Goal: Task Accomplishment & Management: Manage account settings

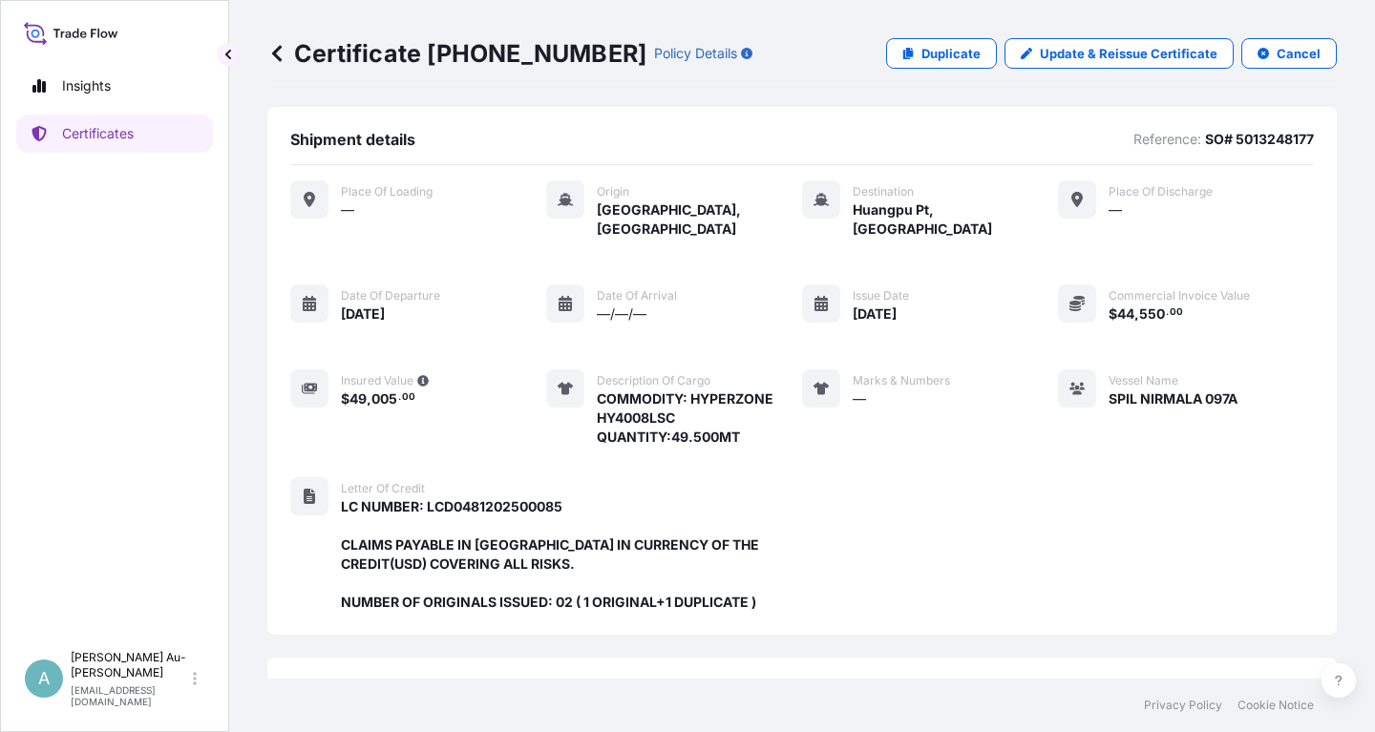
scroll to position [506, 0]
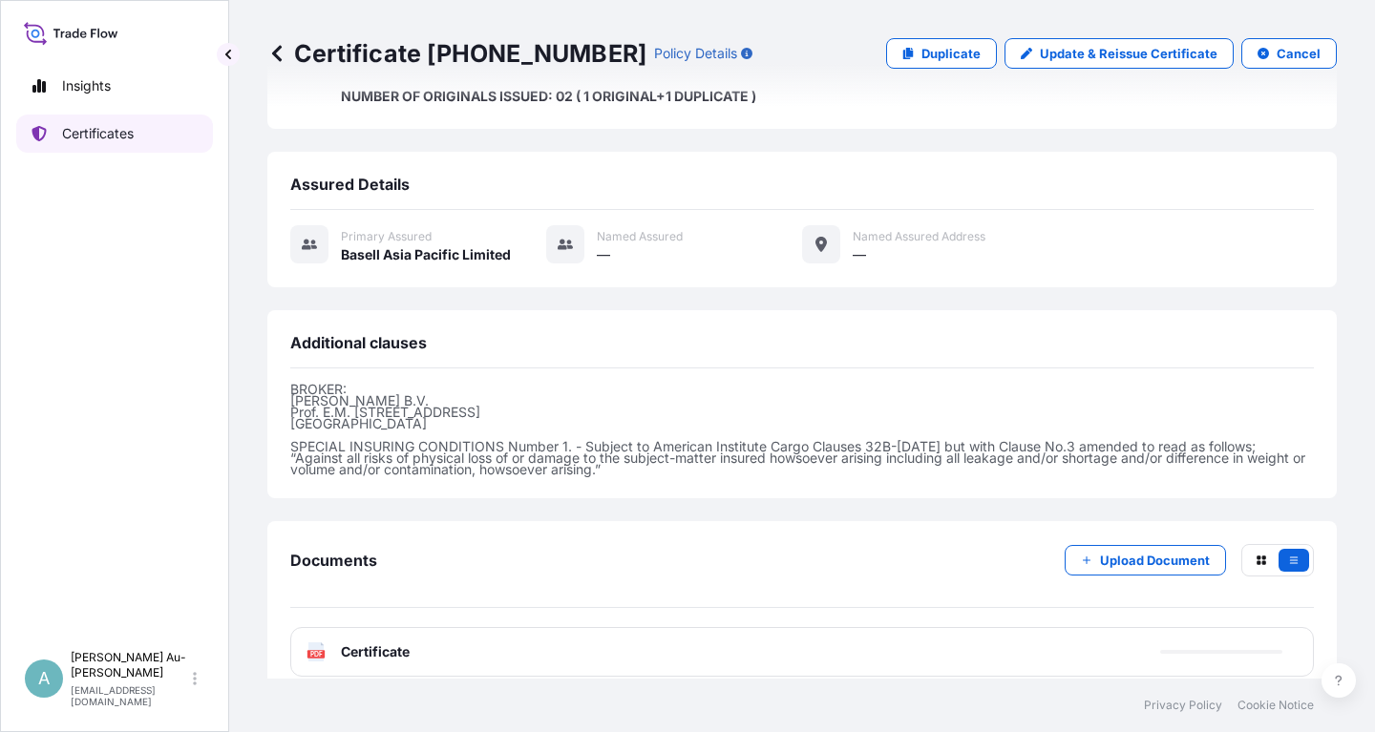
click at [133, 127] on p "Certificates" at bounding box center [98, 133] width 72 height 19
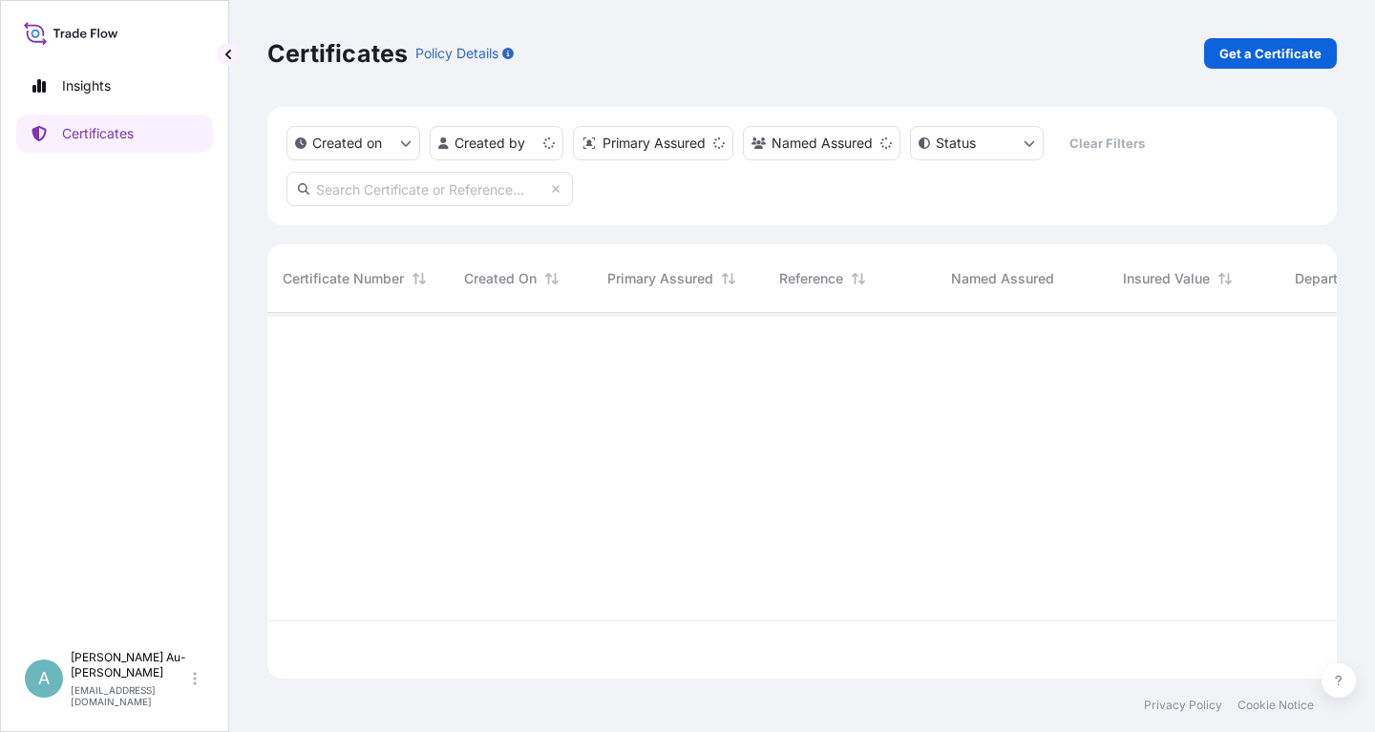
scroll to position [376, 1069]
click at [372, 188] on input "text" at bounding box center [429, 189] width 286 height 34
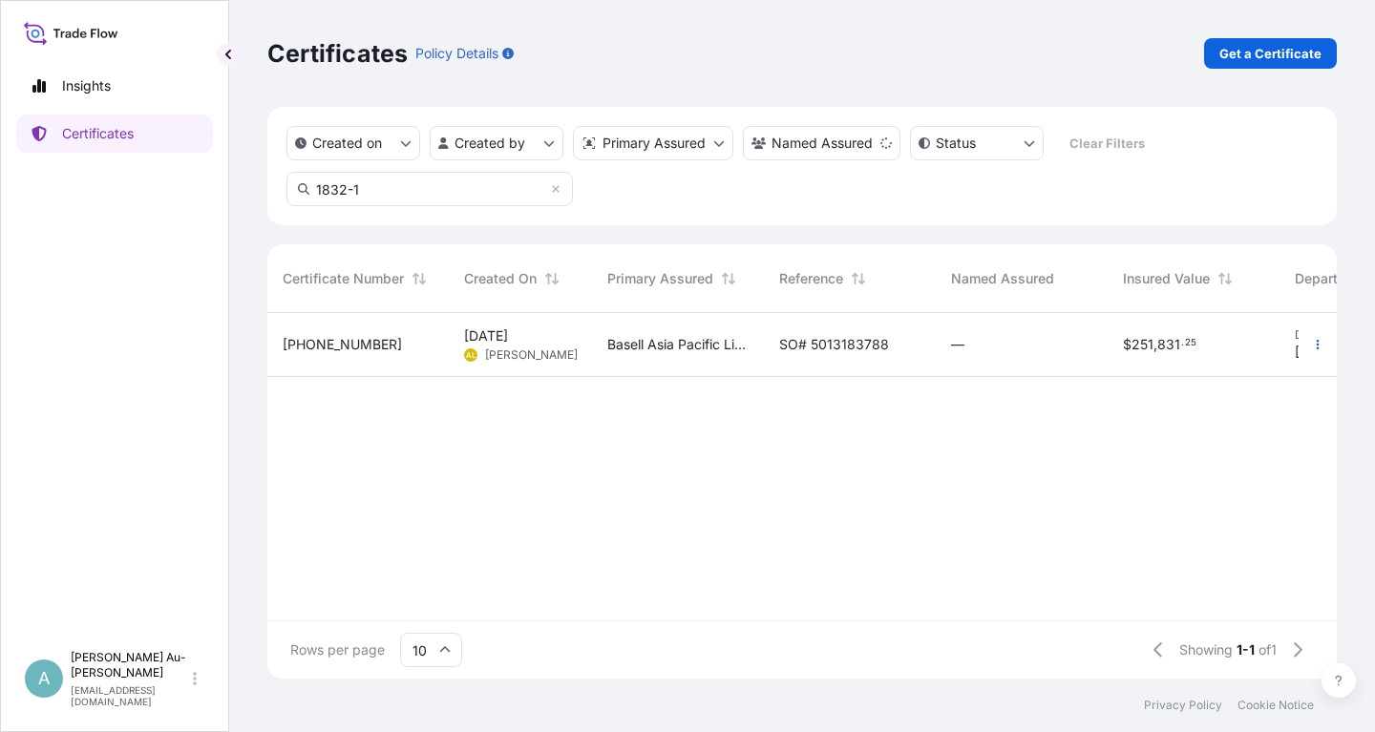
type input "1832-1"
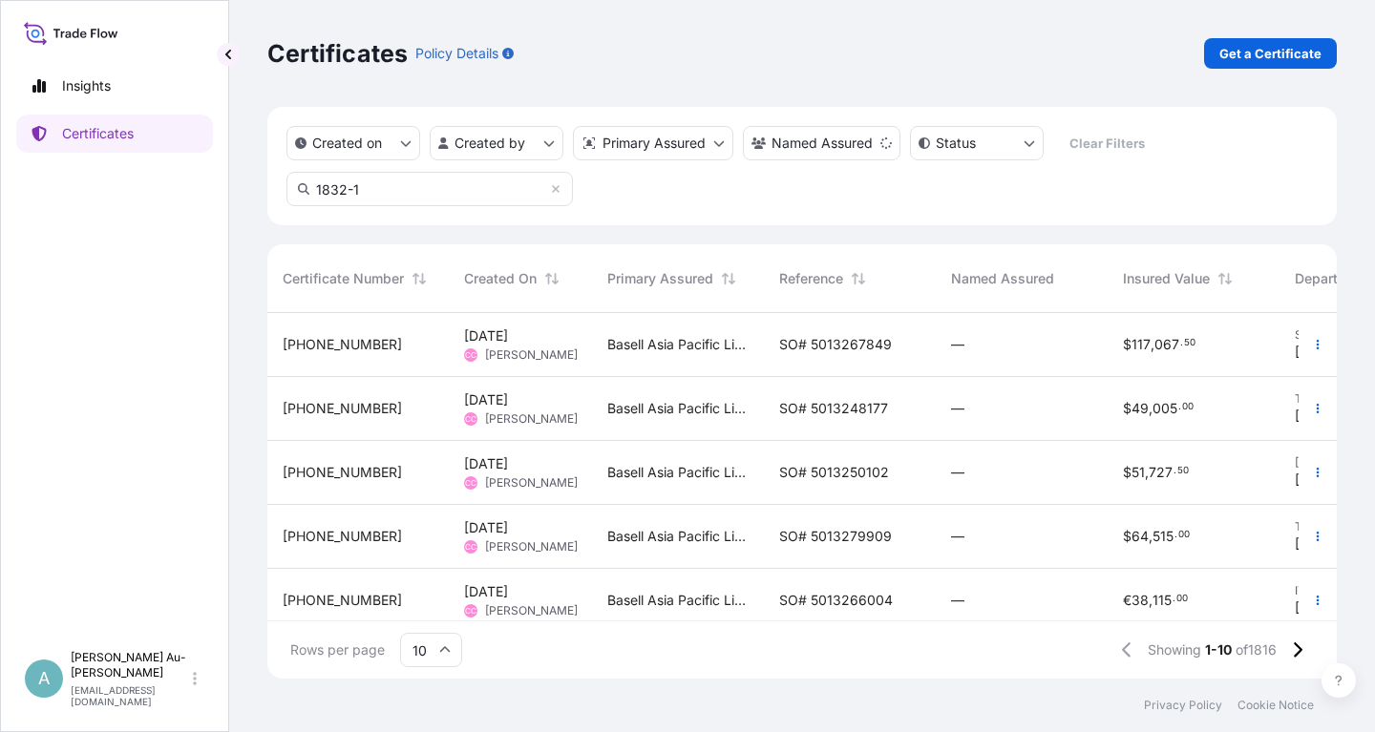
click at [838, 351] on span "SO# 5013267849" at bounding box center [835, 344] width 113 height 19
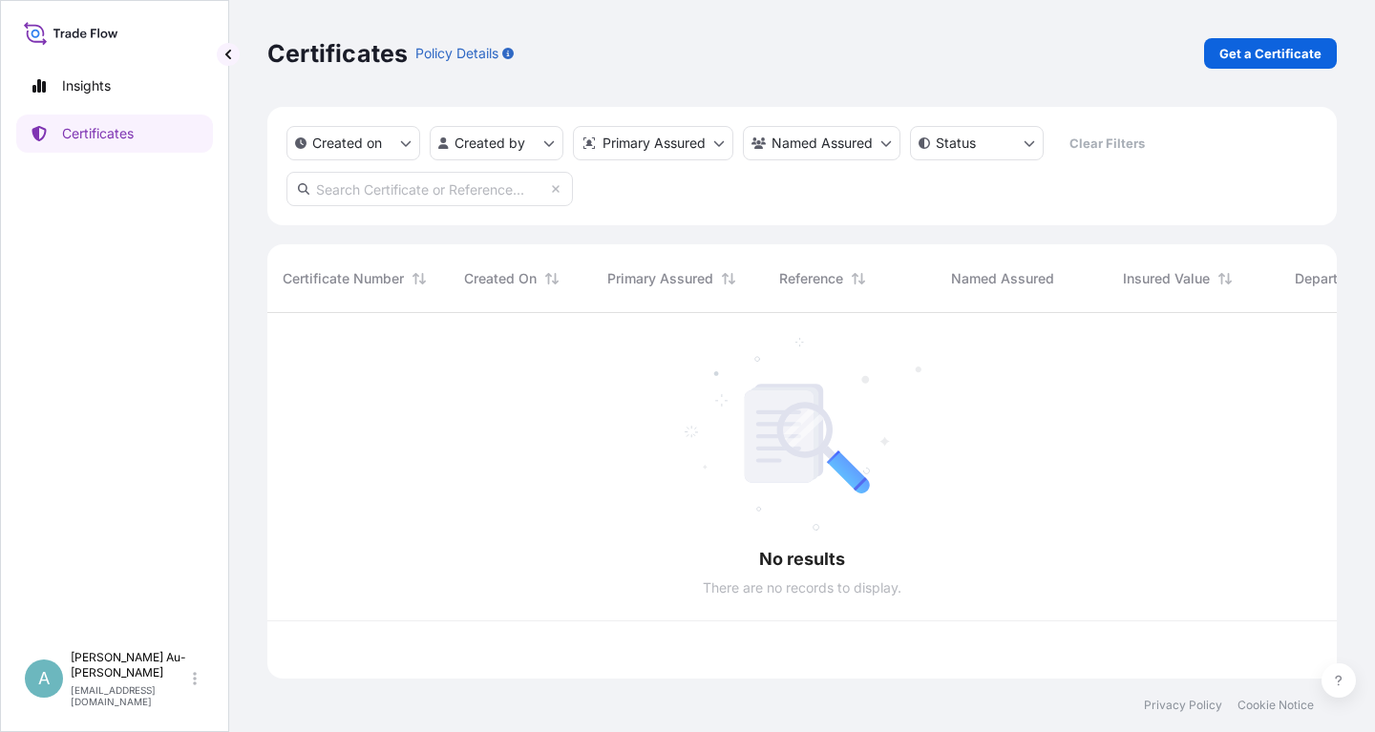
scroll to position [376, 1069]
click at [416, 191] on input "text" at bounding box center [429, 189] width 286 height 34
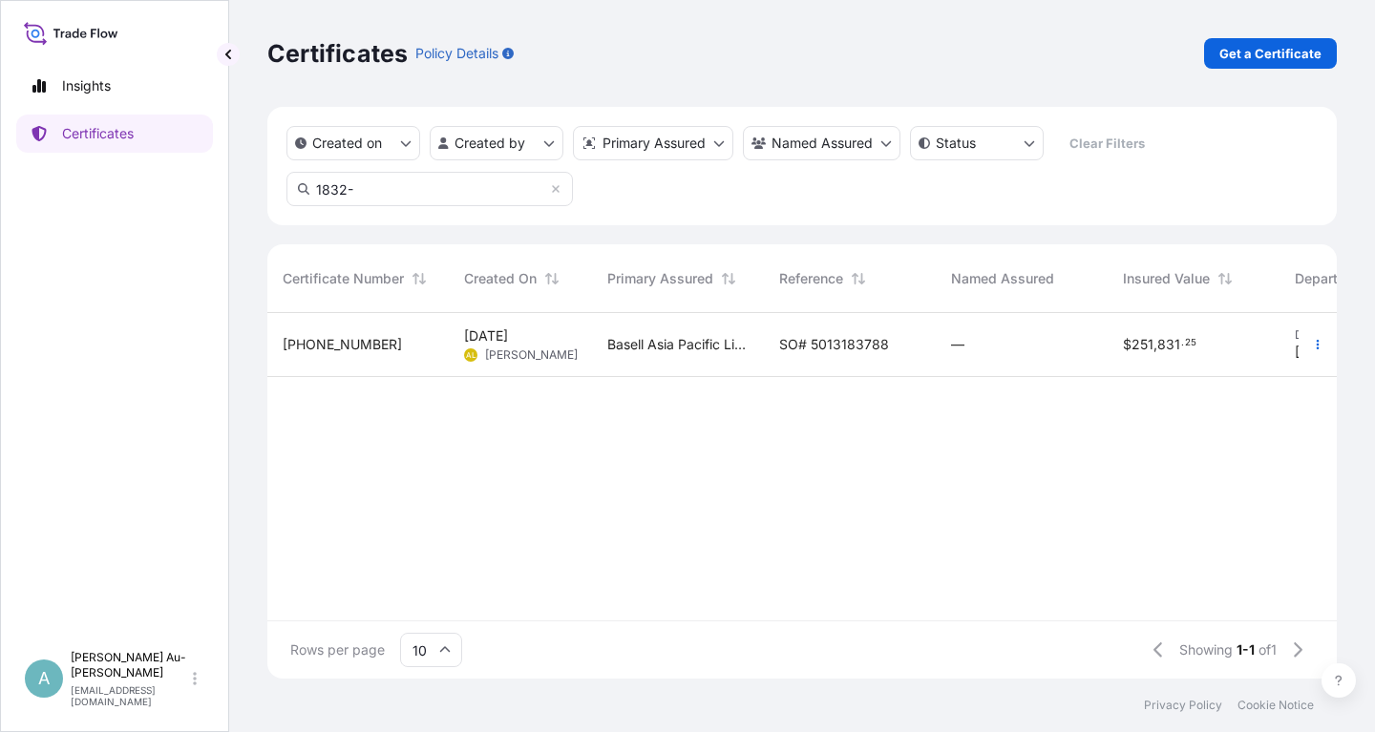
type input "1832-"
click at [862, 353] on span "SO# 5013183788" at bounding box center [834, 344] width 110 height 19
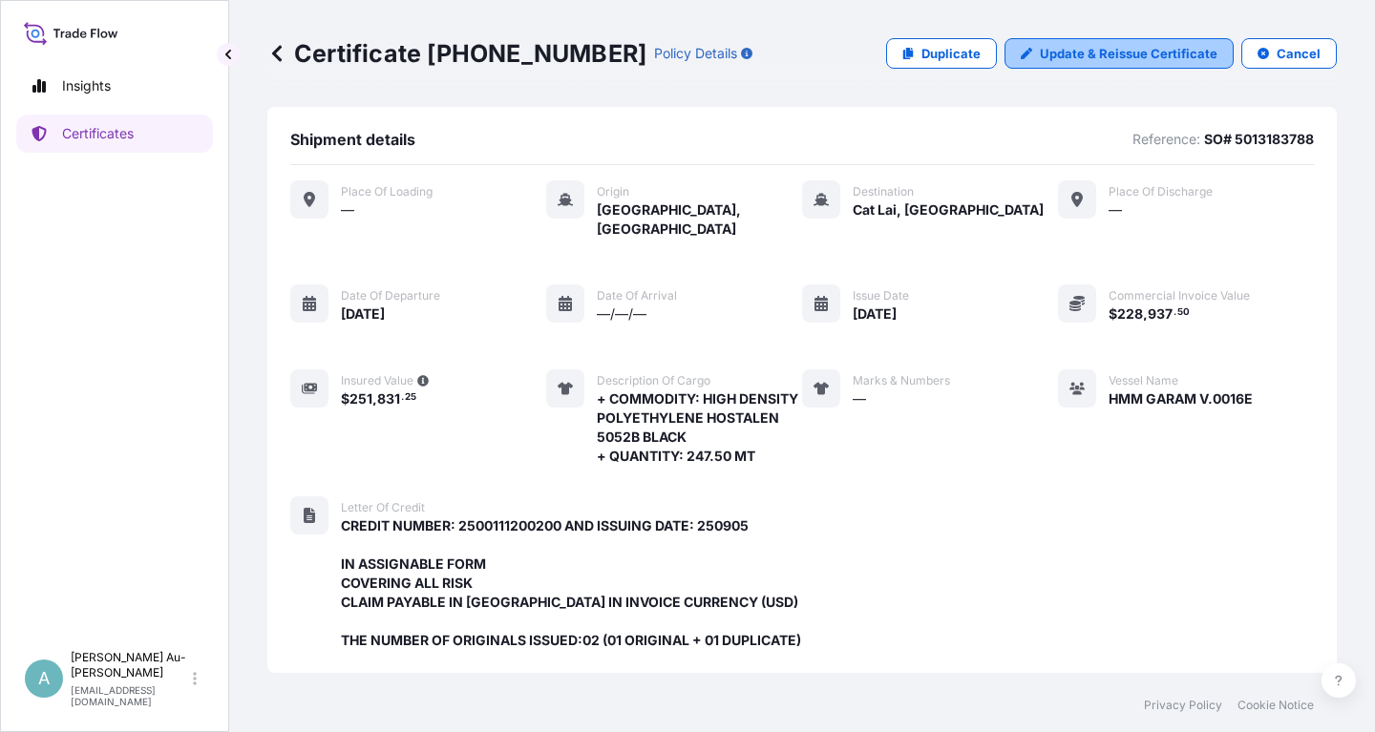
click at [1107, 53] on p "Update & Reissue Certificate" at bounding box center [1129, 53] width 178 height 19
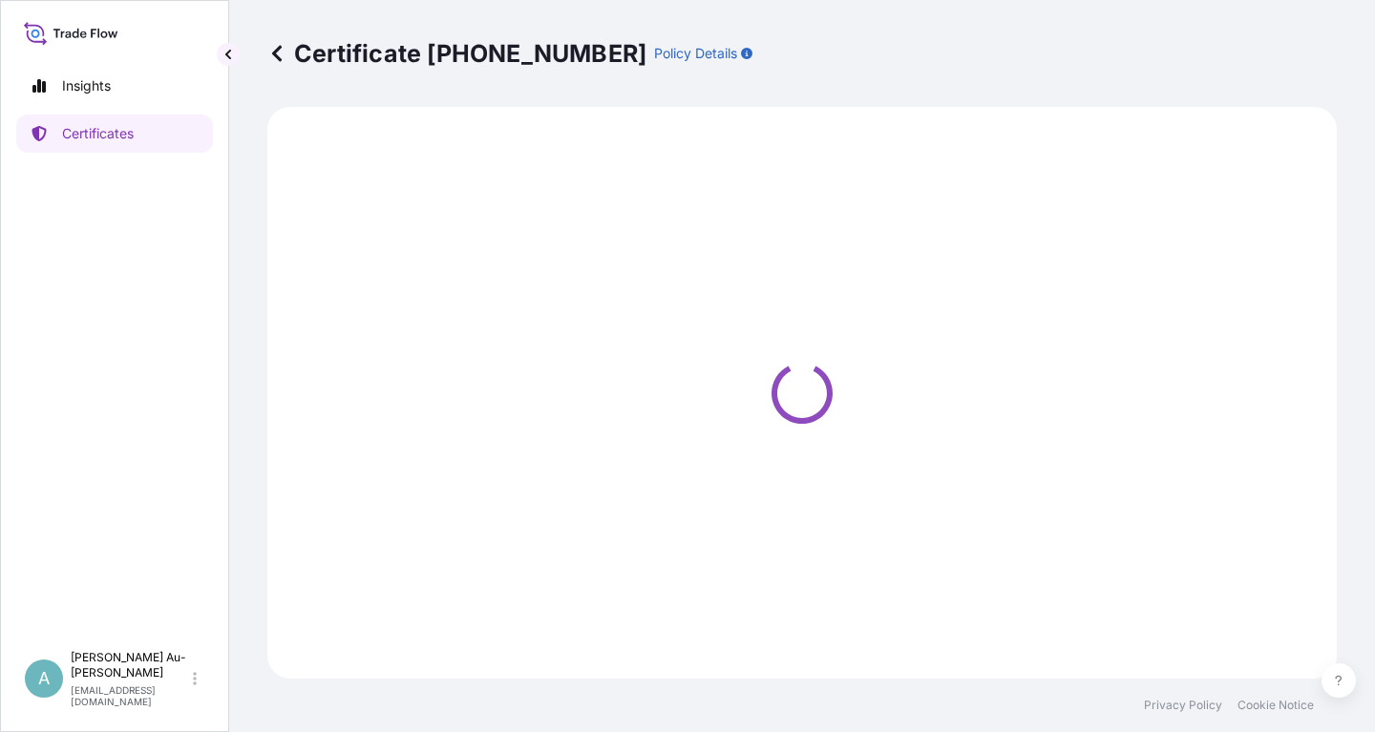
select select "Sea"
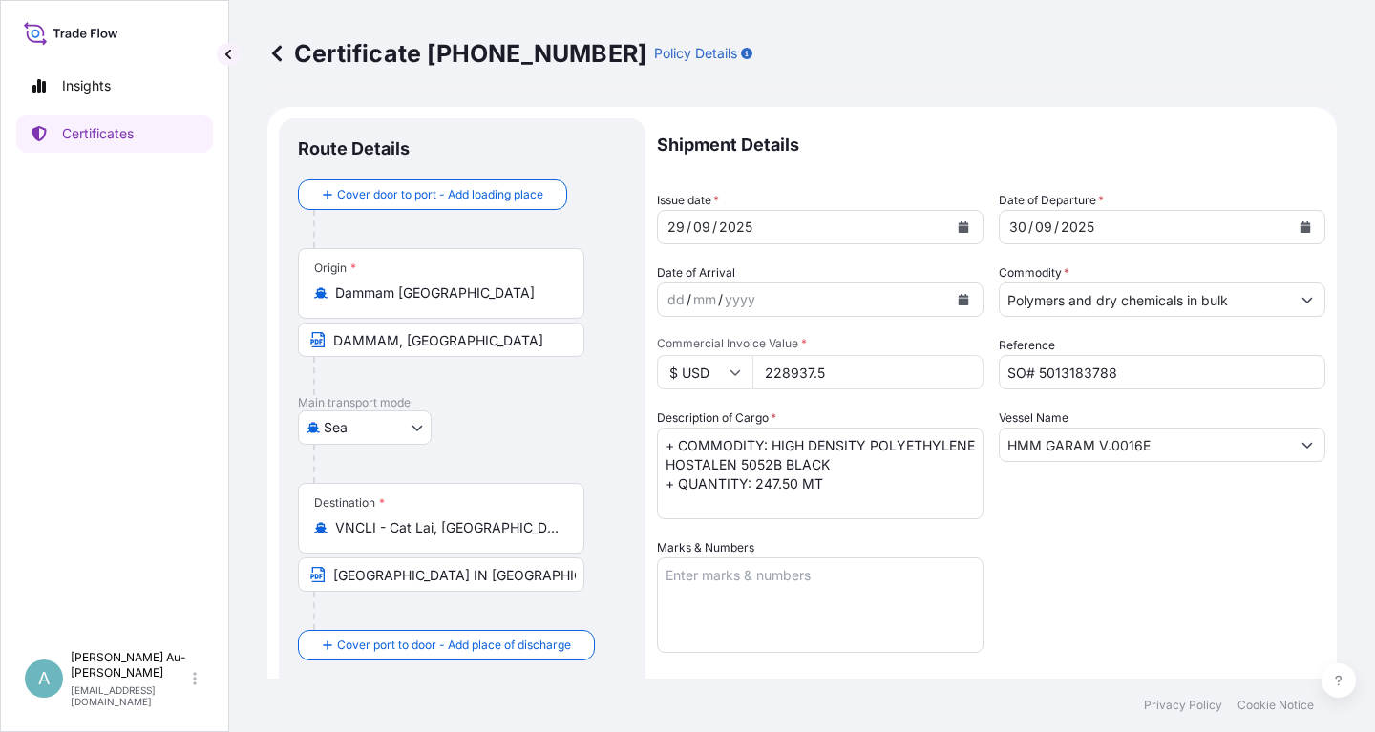
select select "32034"
click at [958, 227] on icon "Calendar" at bounding box center [963, 226] width 11 height 11
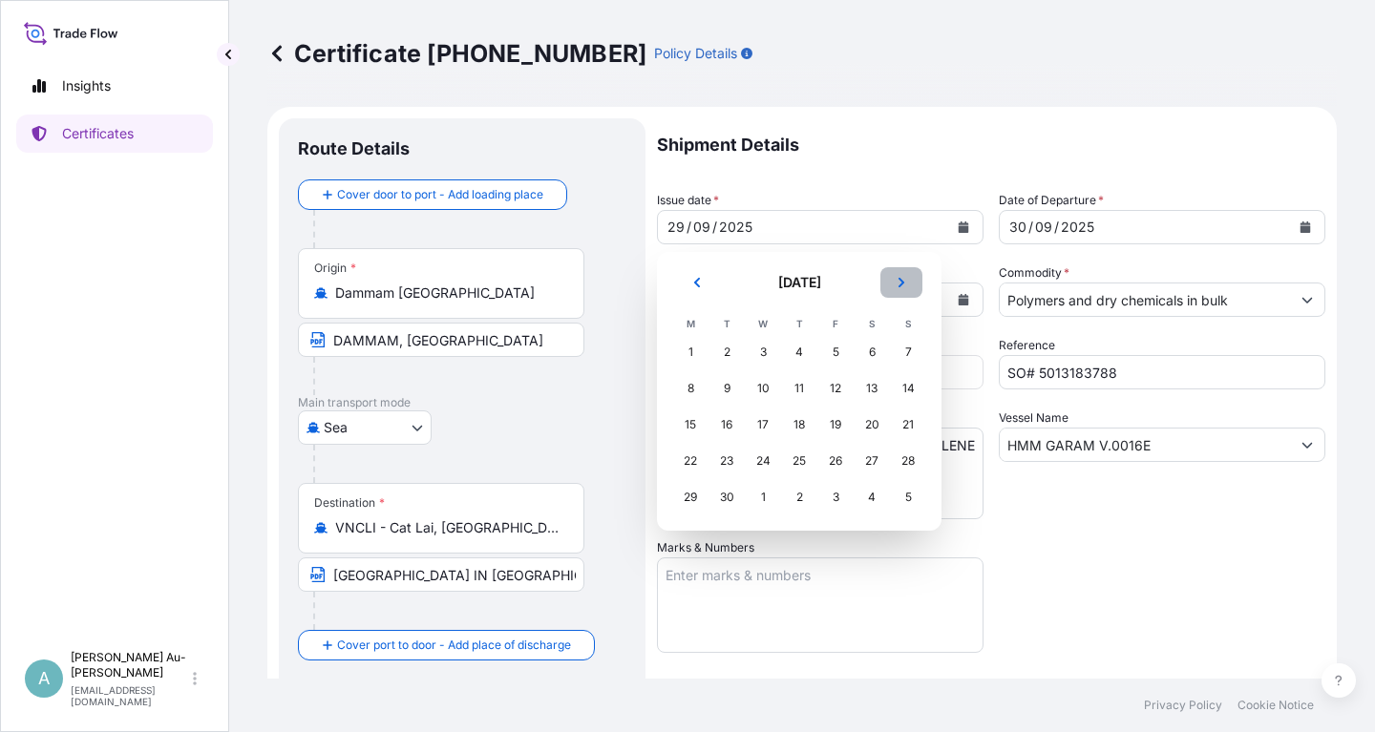
click at [908, 286] on button "Next" at bounding box center [901, 282] width 42 height 31
click at [795, 352] on div "2" at bounding box center [799, 352] width 34 height 34
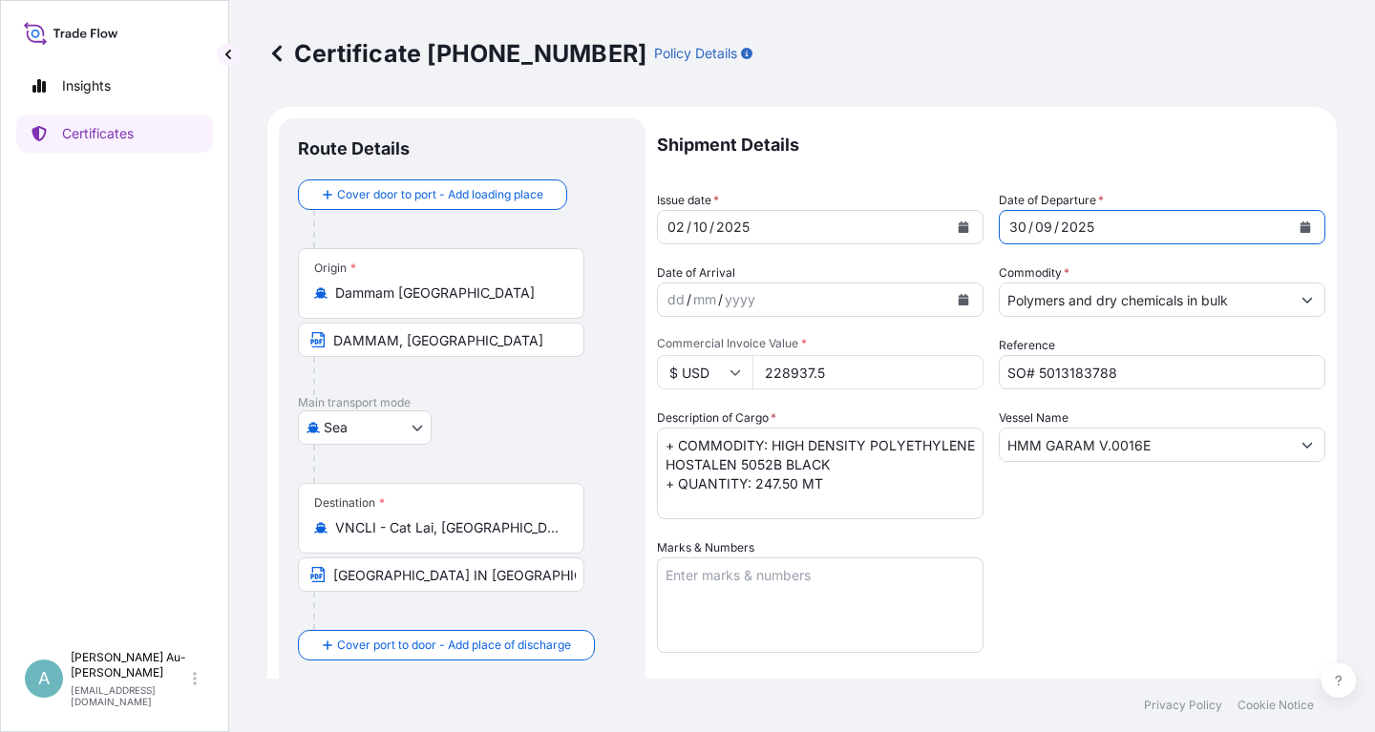
click at [1305, 230] on icon "Calendar" at bounding box center [1305, 226] width 11 height 11
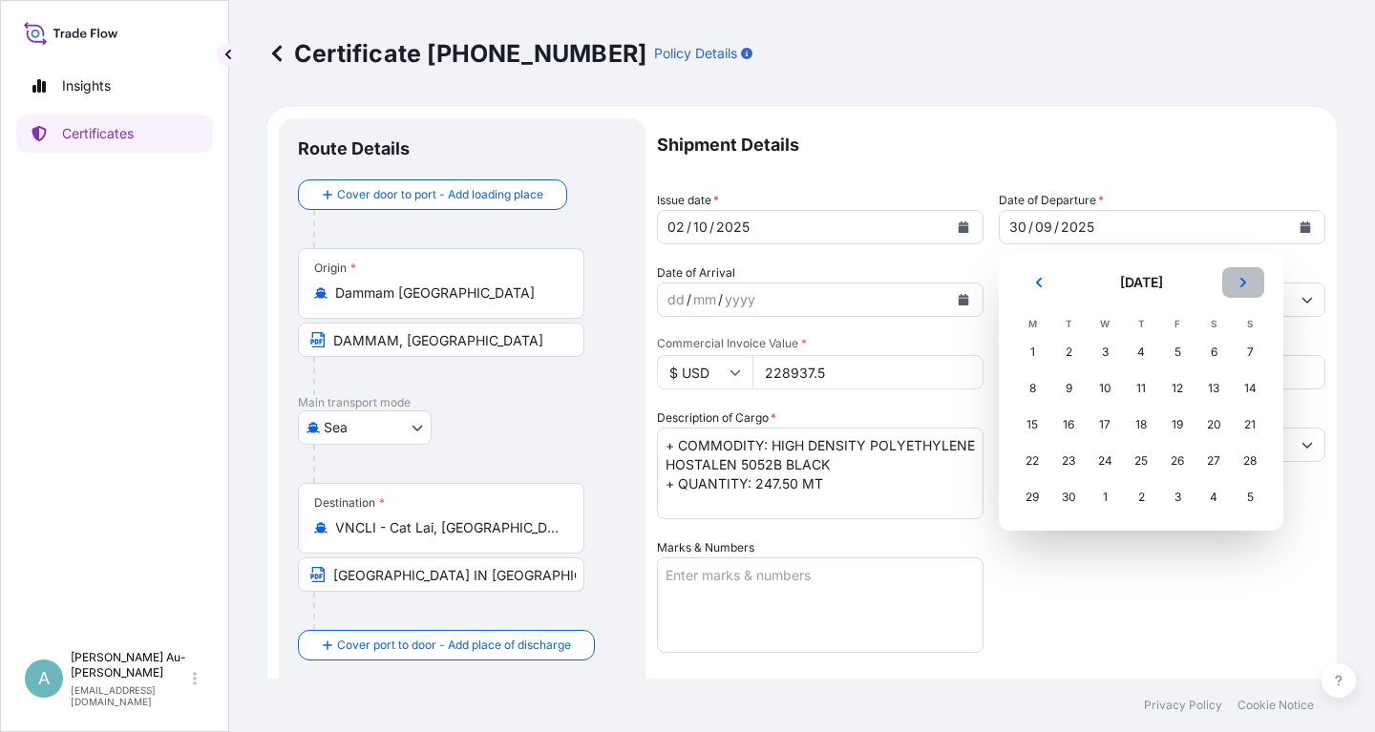
click at [1241, 281] on icon "Next" at bounding box center [1242, 282] width 11 height 11
click at [1176, 356] on div "3" at bounding box center [1177, 352] width 34 height 34
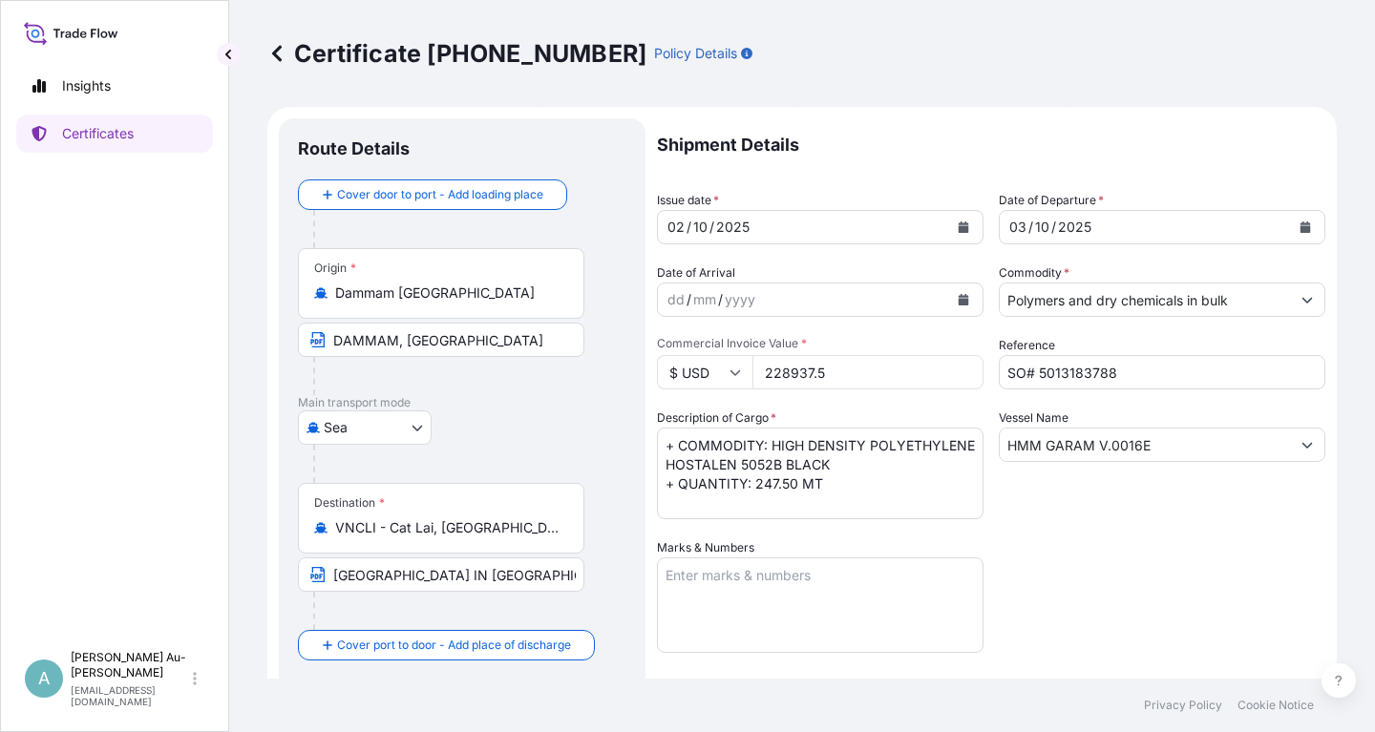
drag, startPoint x: 1105, startPoint y: 554, endPoint x: 1142, endPoint y: 528, distance: 44.5
click at [1133, 533] on div "Shipment Details Issue date * [DATE] Date of Departure * [DATE] Date of Arrival…" at bounding box center [991, 609] width 668 height 982
click at [871, 446] on textarea "+ COMMODITY: HIGH DENSITY POLYETHYLENE HOSTALEN 5052B BLACK + QUANTITY: 247.50 …" at bounding box center [820, 474] width 326 height 92
click at [849, 472] on textarea "+ COMMODITY: HIGH DENSITY POLYETHYLENE HOSTALEN 5052B BLACK + QUANTITY: 247.50 …" at bounding box center [820, 474] width 326 height 92
type textarea "+ COMMODITY: HIGH DENSITY POLYETHYLENE HOSTALEN 5052B BLACK + QUANTITY: 247.50 …"
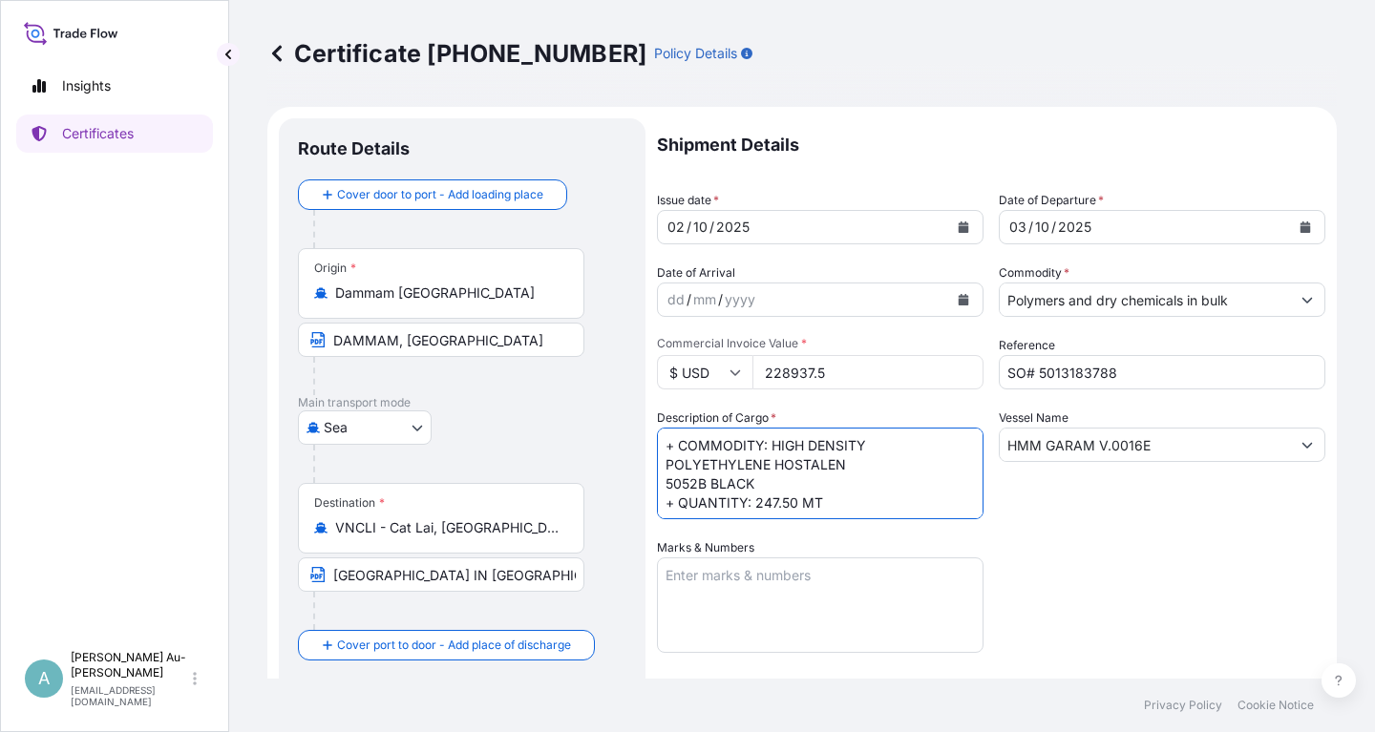
click at [1125, 519] on div "Shipment Details Issue date * [DATE] Date of Departure * [DATE] Date of Arrival…" at bounding box center [991, 609] width 668 height 982
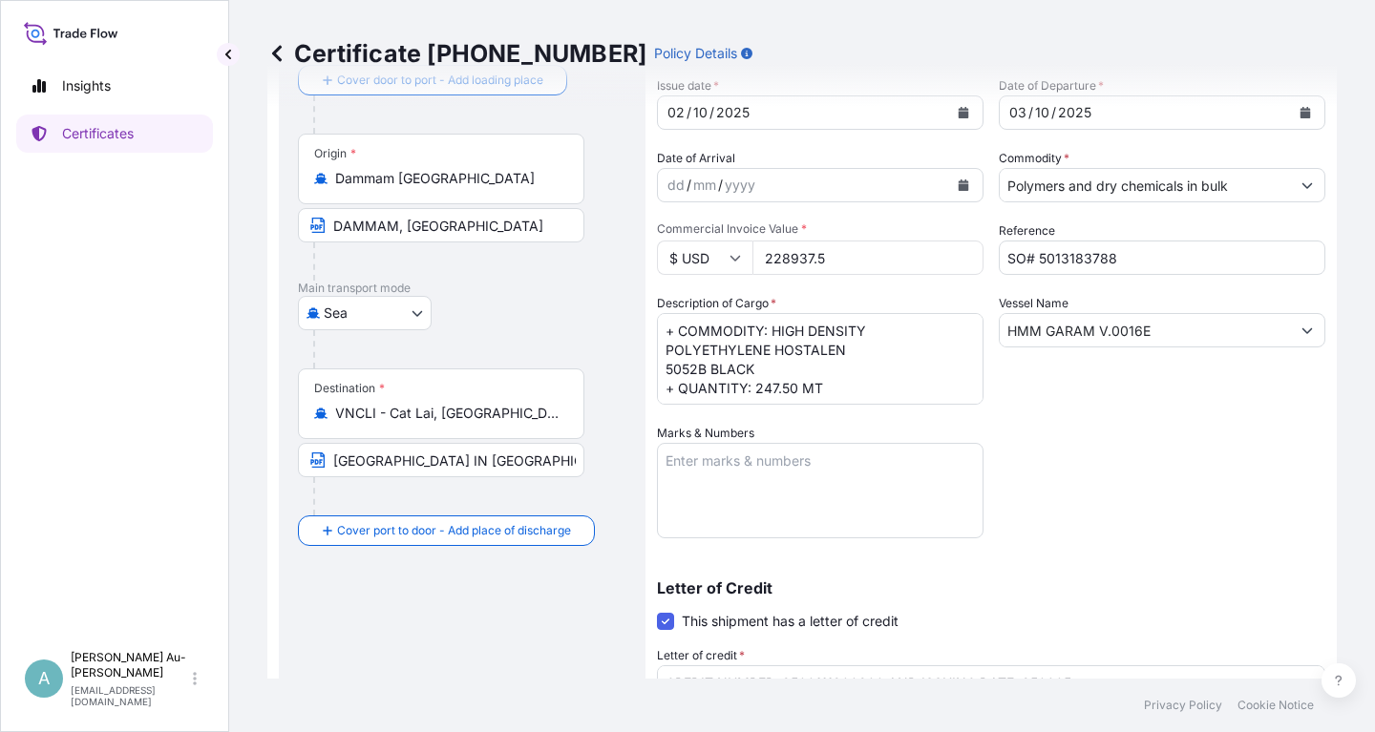
scroll to position [229, 0]
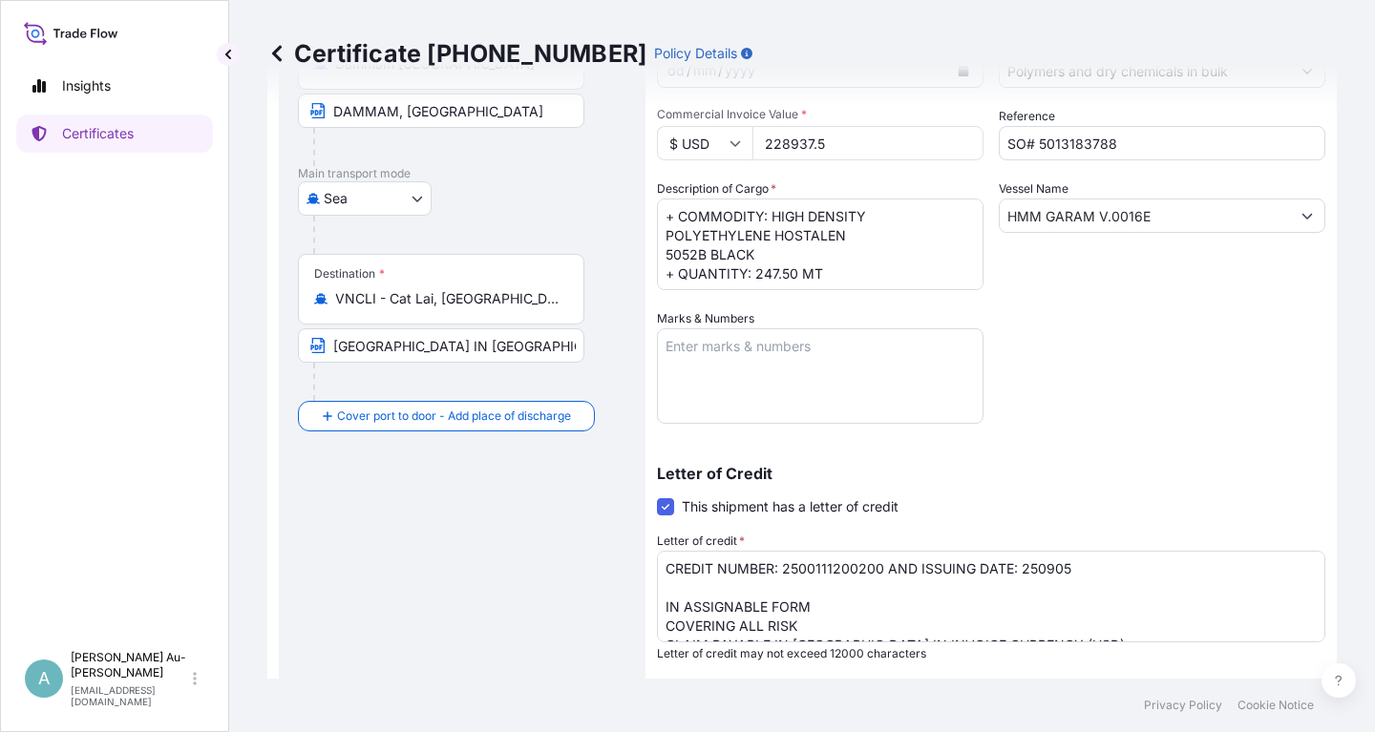
click at [1008, 571] on textarea "CREDIT NUMBER: 2500111200200 AND ISSUING DATE: 250905 IN ASSIGNABLE FORM COVERI…" at bounding box center [991, 597] width 668 height 92
click at [977, 566] on textarea "CREDIT NUMBER: 2500111200200 AND ISSUING DATE: 250905 IN ASSIGNABLE FORM COVERI…" at bounding box center [991, 597] width 668 height 92
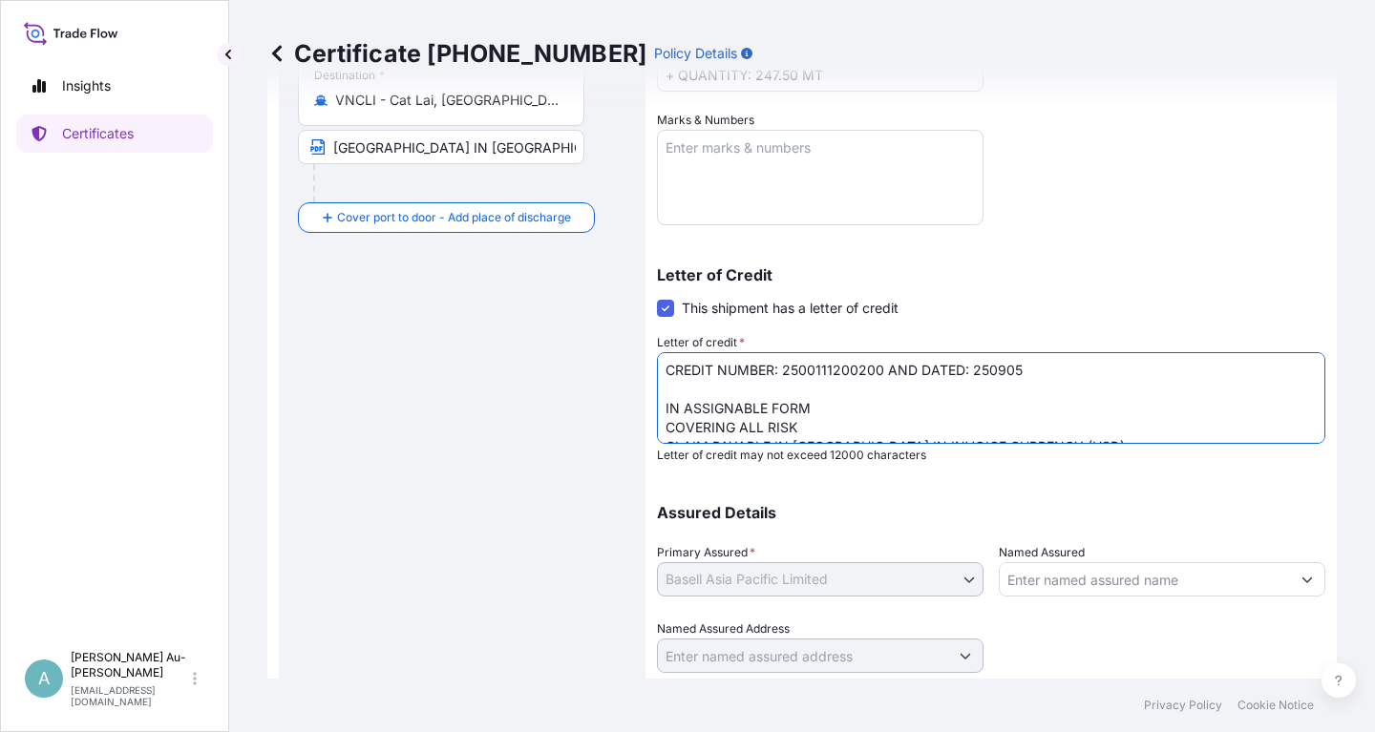
scroll to position [458, 0]
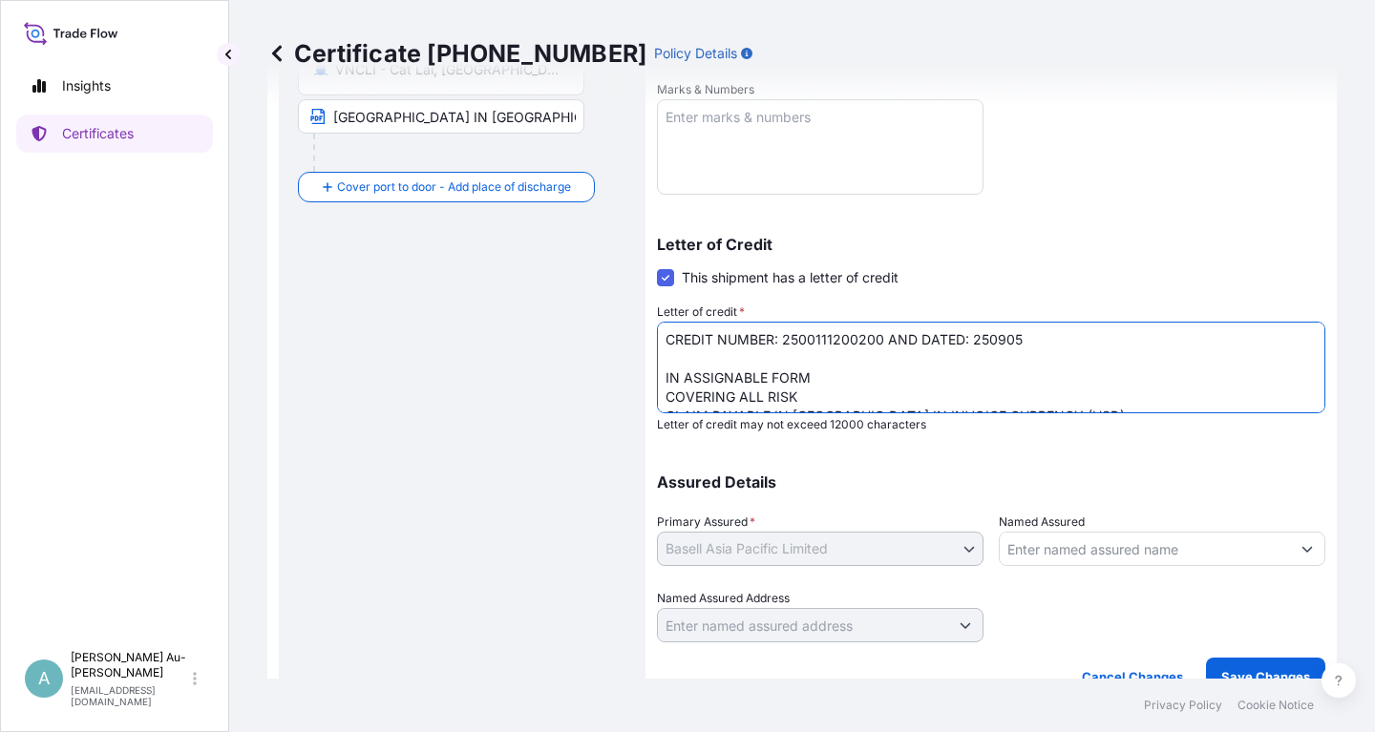
drag, startPoint x: 1253, startPoint y: 389, endPoint x: 1321, endPoint y: 368, distance: 70.7
click at [1253, 388] on textarea "CREDIT NUMBER: 2500111200200 AND ISSUING DATE: 250905 IN ASSIGNABLE FORM COVERI…" at bounding box center [991, 368] width 668 height 92
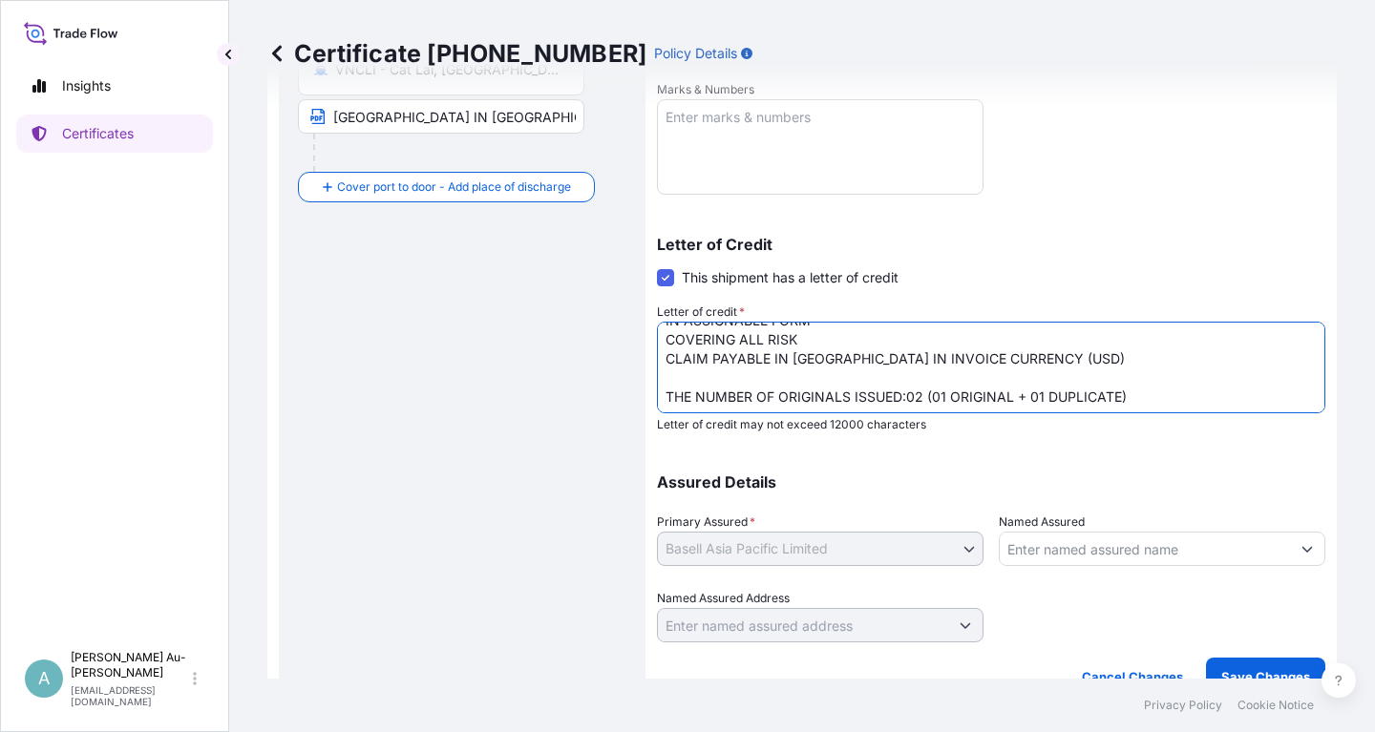
scroll to position [66, 0]
click at [915, 392] on textarea "CREDIT NUMBER: 2500111200200 AND ISSUING DATE: 250905 IN ASSIGNABLE FORM COVERI…" at bounding box center [991, 368] width 668 height 92
drag, startPoint x: 1041, startPoint y: 390, endPoint x: 1053, endPoint y: 401, distance: 15.5
click at [1043, 394] on textarea "CREDIT NUMBER: 2500111200200 AND ISSUING DATE: 250905 IN ASSIGNABLE FORM COVERI…" at bounding box center [991, 368] width 668 height 92
type textarea "CREDIT NUMBER: 2500111200200 AND DATED: 250905 IN ASSIGNABLE FORM COVERING ALL …"
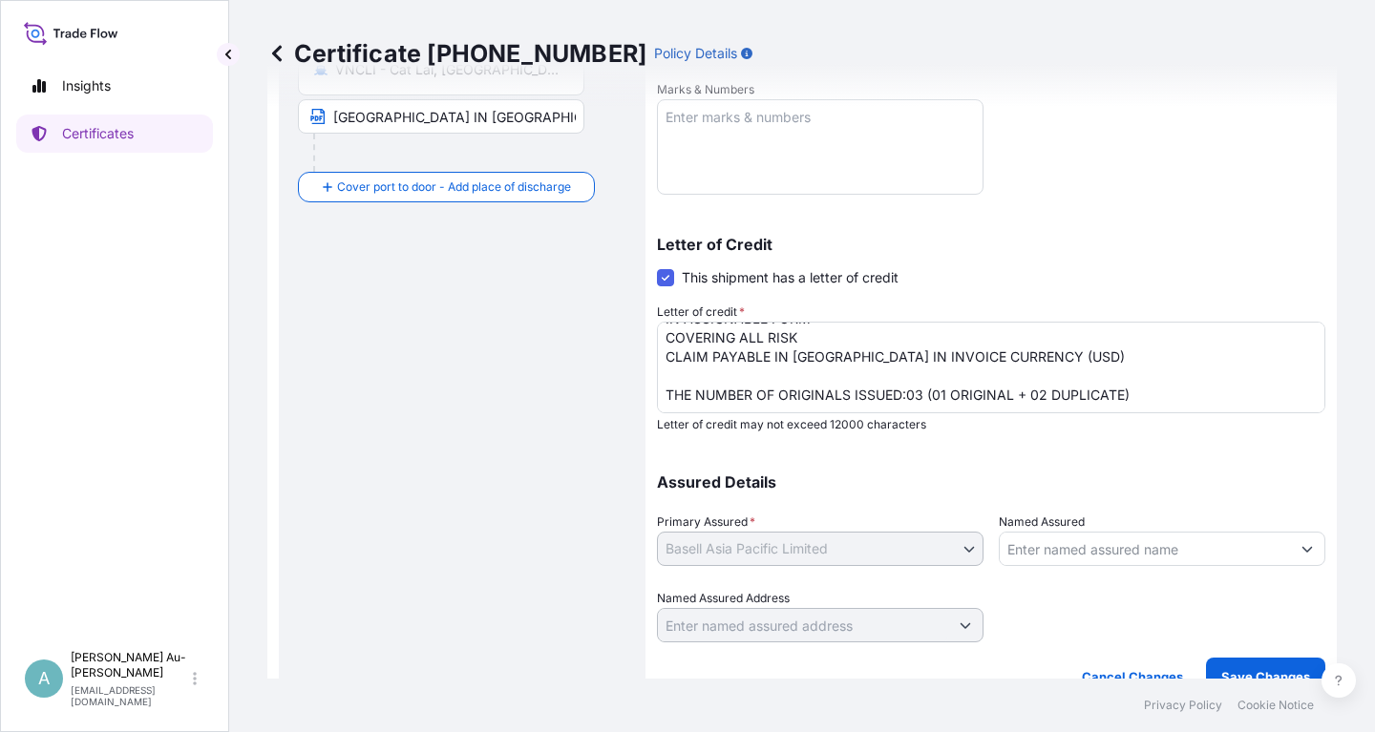
click at [1188, 475] on p "Assured Details" at bounding box center [991, 481] width 668 height 15
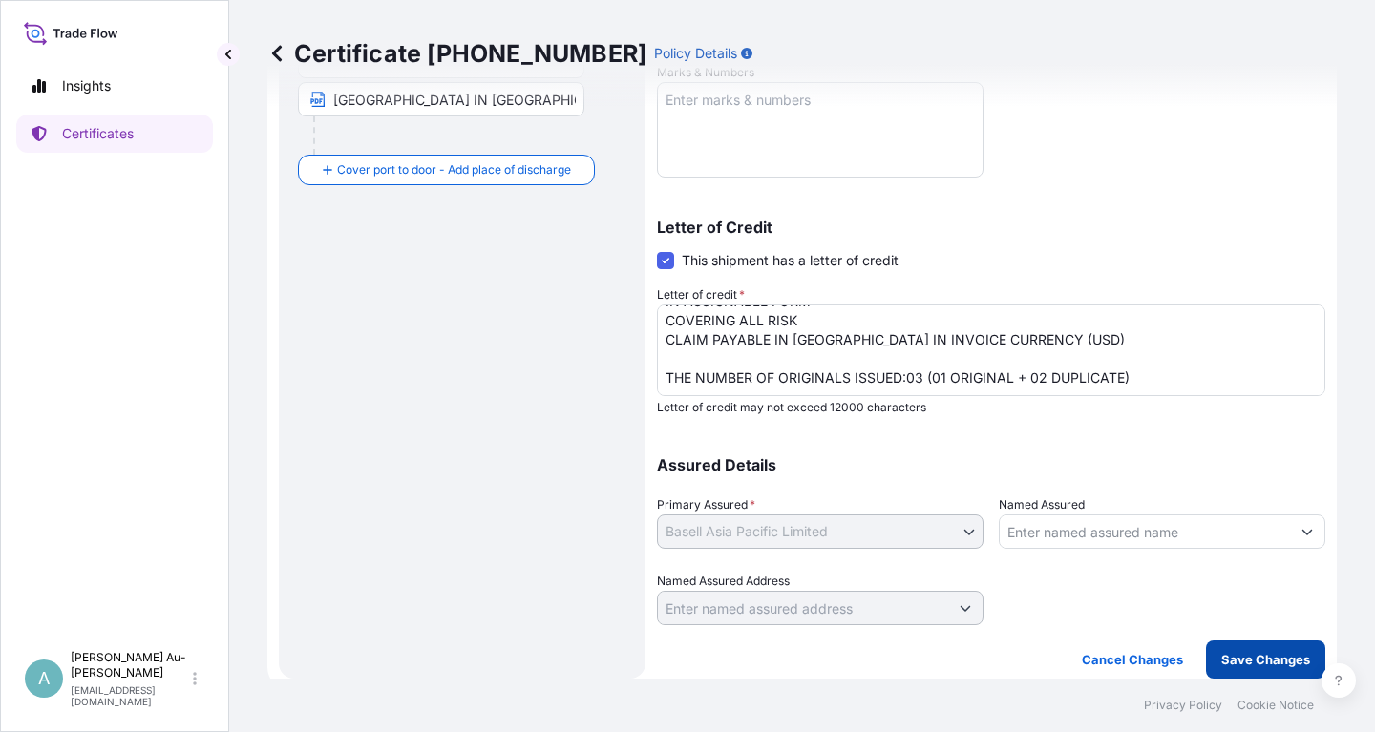
click at [1239, 665] on p "Save Changes" at bounding box center [1265, 659] width 89 height 19
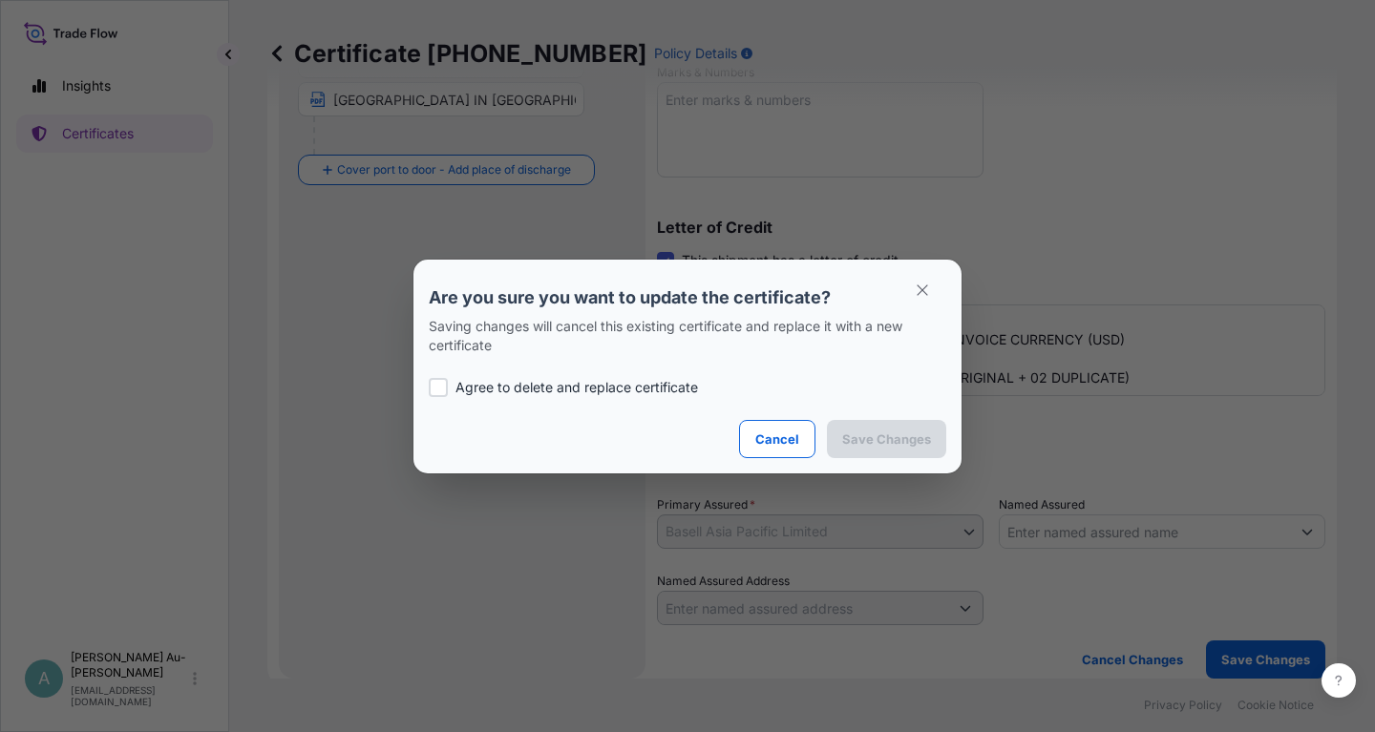
click at [534, 389] on p "Agree to delete and replace certificate" at bounding box center [576, 387] width 242 height 19
checkbox input "true"
click at [869, 444] on p "Save Changes" at bounding box center [886, 439] width 89 height 19
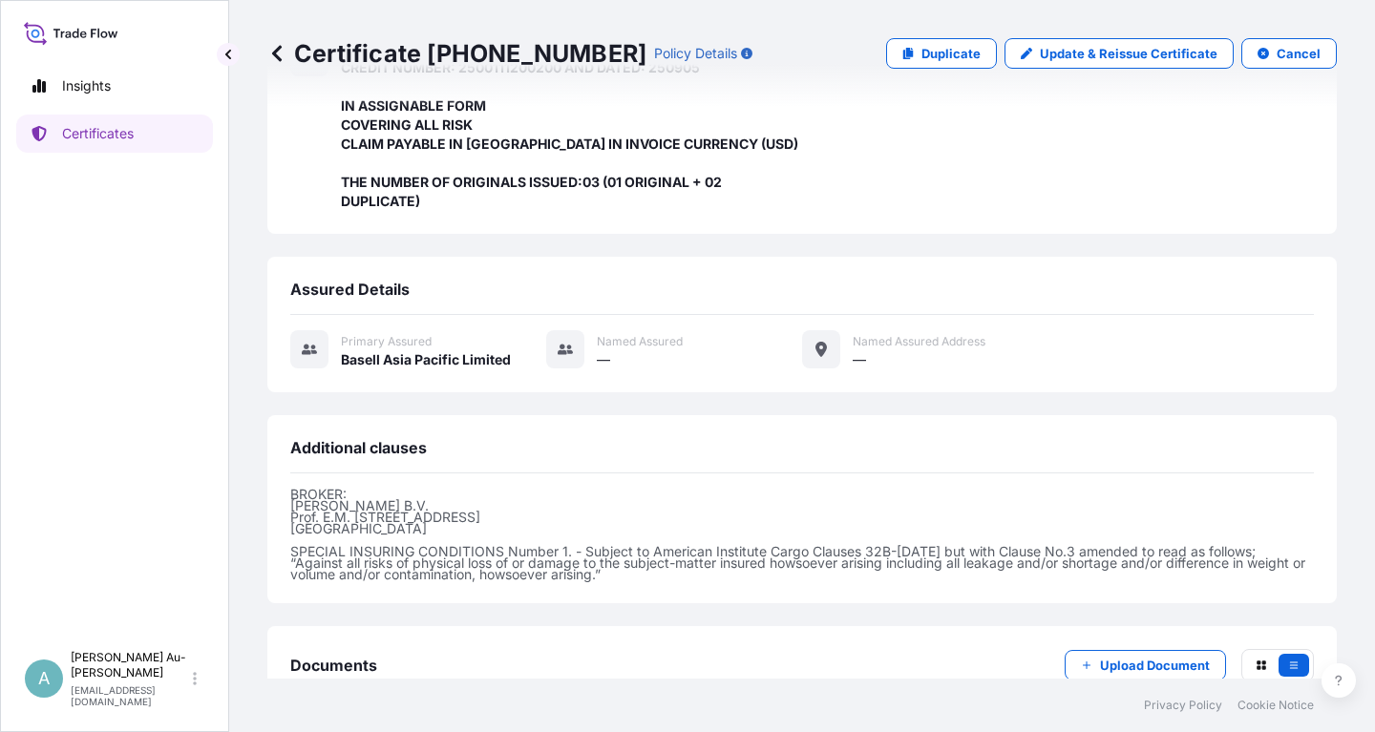
scroll to position [563, 0]
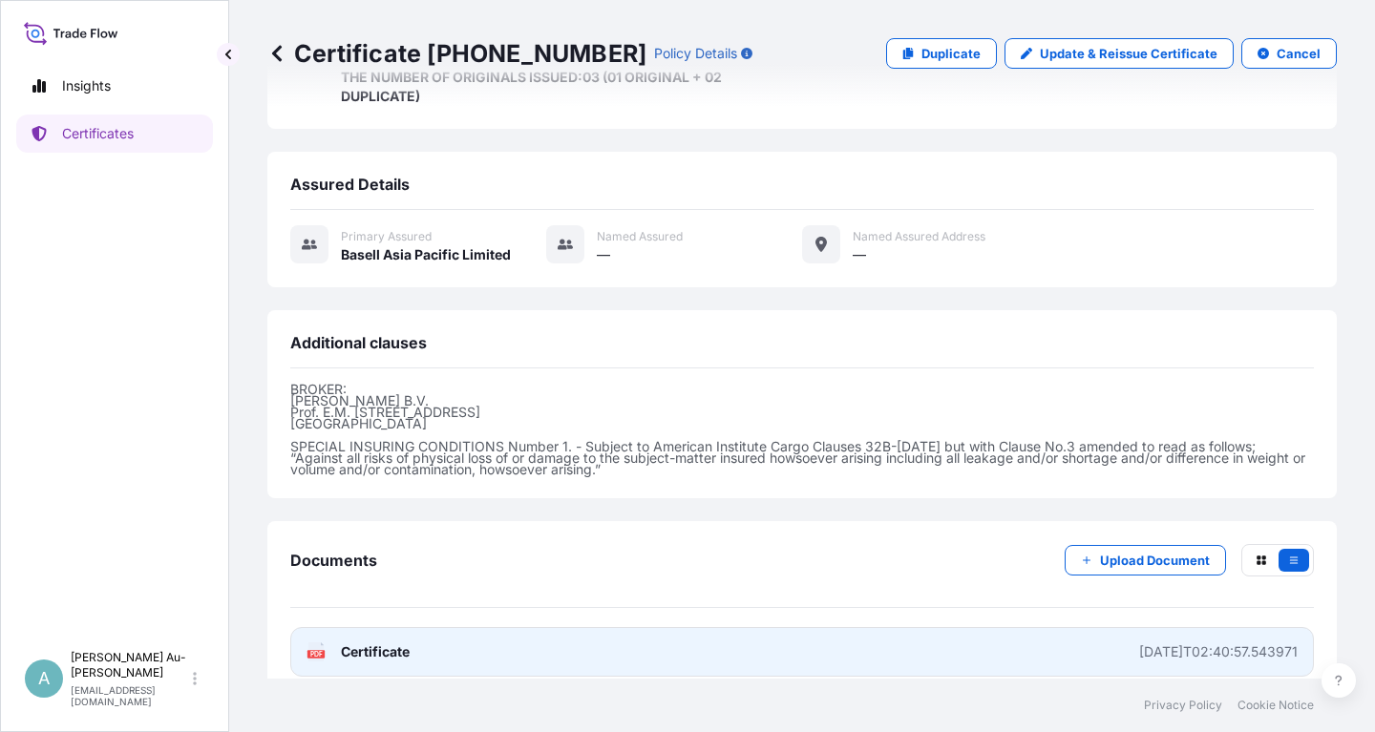
click at [736, 628] on link "PDF Certificate [DATE]T02:40:57.543971" at bounding box center [801, 652] width 1023 height 50
